Goal: Use online tool/utility: Use online tool/utility

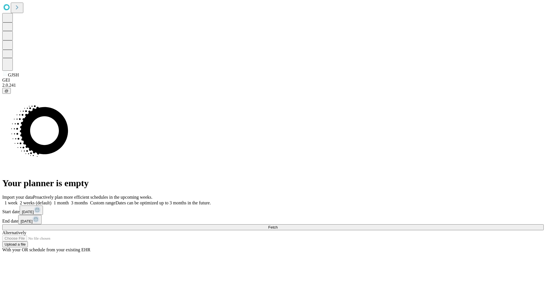
click at [277, 225] on span "Fetch" at bounding box center [272, 227] width 9 height 4
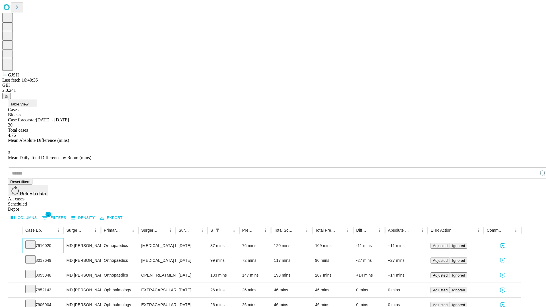
click at [33, 241] on icon at bounding box center [31, 244] width 6 height 6
